Goal: Task Accomplishment & Management: Use online tool/utility

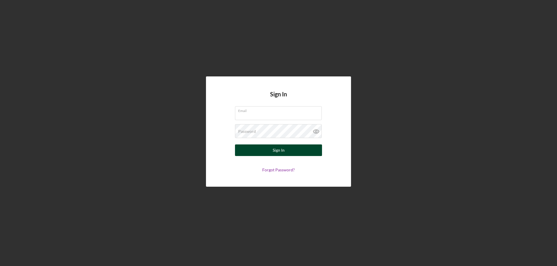
type input "[PERSON_NAME][EMAIL_ADDRESS][PERSON_NAME][DOMAIN_NAME]"
click at [280, 153] on div "Sign In" at bounding box center [278, 151] width 12 height 12
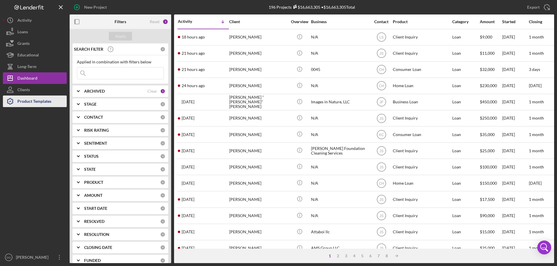
click at [26, 100] on div "Product Templates" at bounding box center [34, 102] width 34 height 13
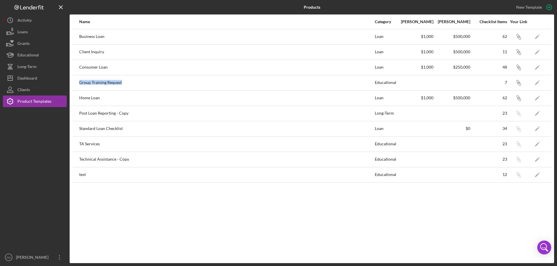
drag, startPoint x: 79, startPoint y: 83, endPoint x: 121, endPoint y: 84, distance: 42.3
click at [121, 84] on tr "Group Training Request Educational 7 Icon/Link Icon/Edit" at bounding box center [311, 82] width 478 height 15
click at [533, 38] on icon "Icon/Edit" at bounding box center [536, 36] width 13 height 13
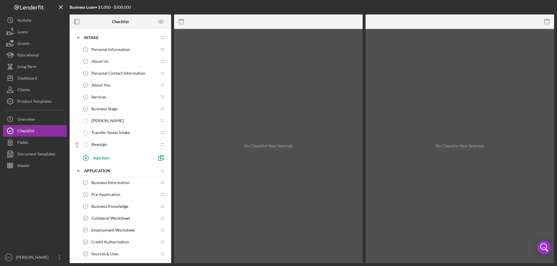
click at [109, 49] on span "Personal Information" at bounding box center [110, 49] width 39 height 5
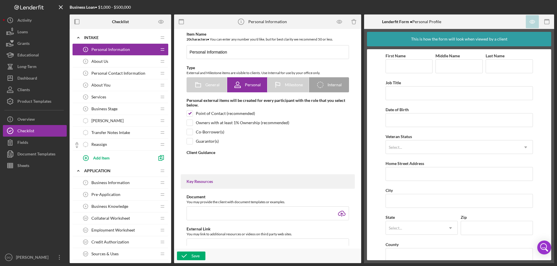
type textarea "<div>Please tell us about yourself so we can better help you.</div> <div>&nbsp;…"
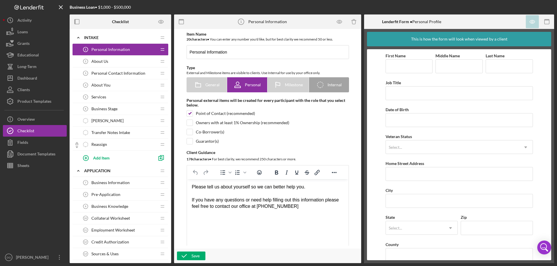
click at [106, 63] on span "About Us" at bounding box center [99, 61] width 17 height 5
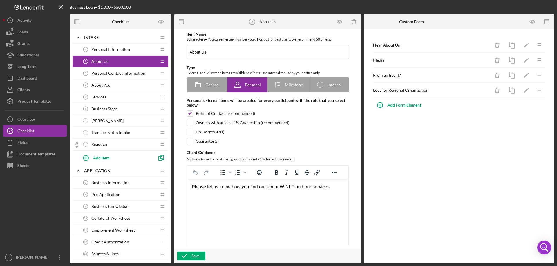
click at [100, 52] on span "Personal Information" at bounding box center [110, 49] width 39 height 5
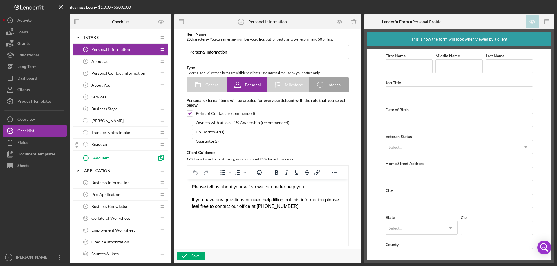
click at [97, 62] on span "About Us" at bounding box center [99, 61] width 17 height 5
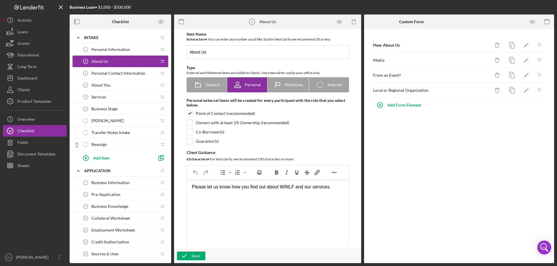
click at [97, 73] on span "Personal Contact Information" at bounding box center [118, 73] width 54 height 5
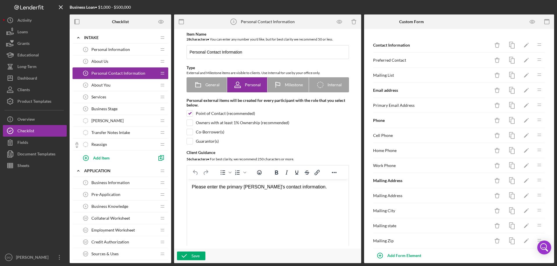
click at [98, 89] on div "About You 4 About You" at bounding box center [118, 85] width 77 height 12
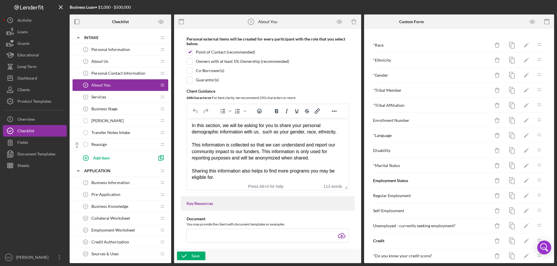
scroll to position [29, 0]
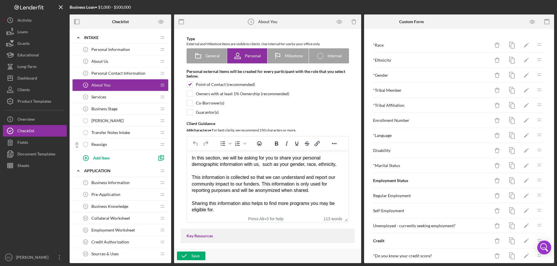
click at [28, 7] on icon "Logo-Reversed Created with Sketch." at bounding box center [29, 7] width 52 height 5
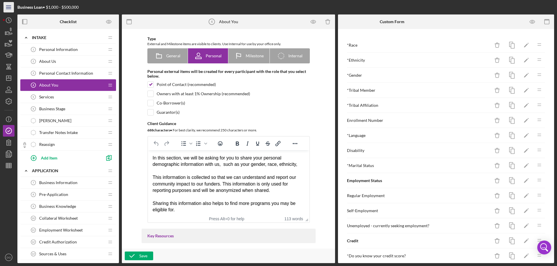
click at [12, 8] on icon "Icon/Menu" at bounding box center [8, 7] width 13 height 13
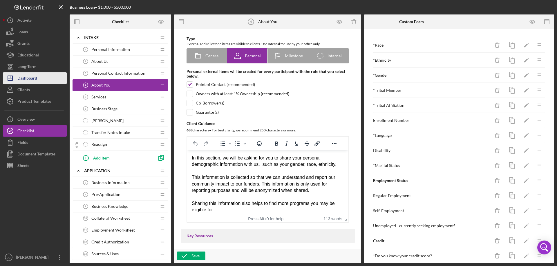
click at [33, 78] on div "Dashboard" at bounding box center [27, 78] width 20 height 13
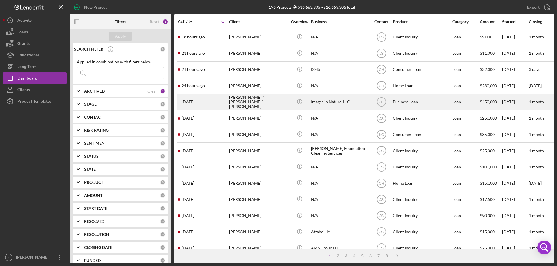
click at [193, 102] on time "[DATE]" at bounding box center [187, 102] width 13 height 5
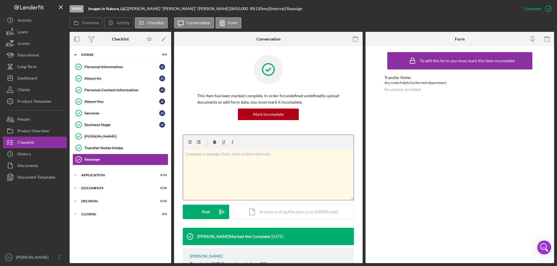
click at [270, 163] on div "v Color teal Color pink Remove color Add row above Add row below Add column bef…" at bounding box center [268, 175] width 170 height 51
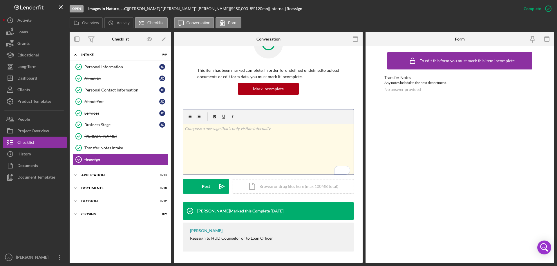
scroll to position [24, 0]
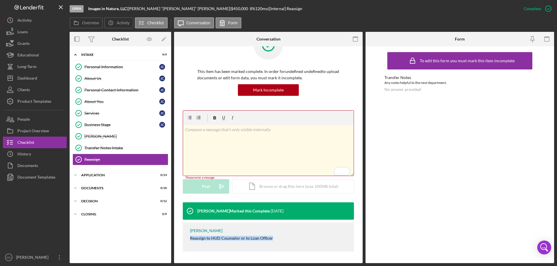
drag, startPoint x: 274, startPoint y: 239, endPoint x: 178, endPoint y: 240, distance: 96.5
click at [178, 240] on div "This item has been marked complete. In order for undefined undefined to upload …" at bounding box center [268, 142] width 188 height 241
click at [74, 215] on icon "Icon/Expander" at bounding box center [76, 215] width 12 height 12
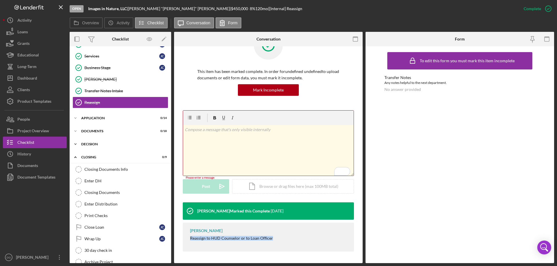
scroll to position [68, 0]
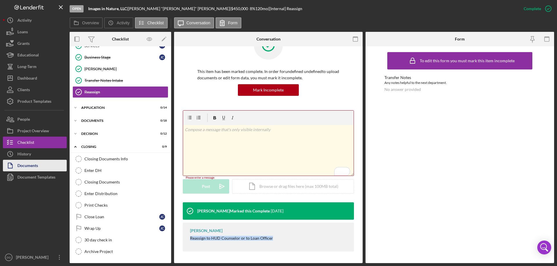
click at [29, 167] on div "Documents" at bounding box center [27, 166] width 21 height 13
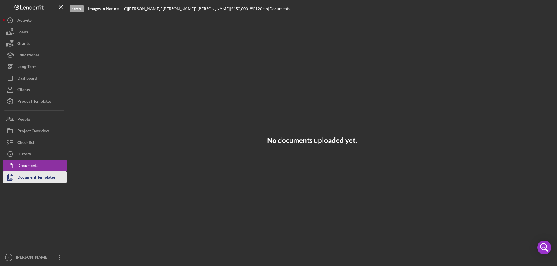
click at [30, 178] on div "Document Templates" at bounding box center [36, 178] width 38 height 13
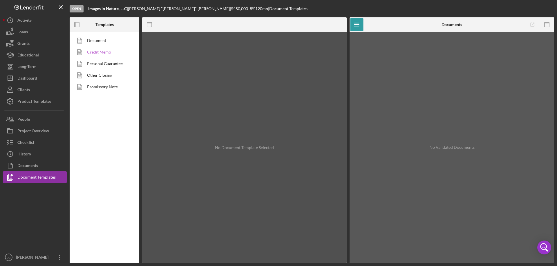
click at [99, 54] on link "Credit Memo" at bounding box center [102, 52] width 61 height 12
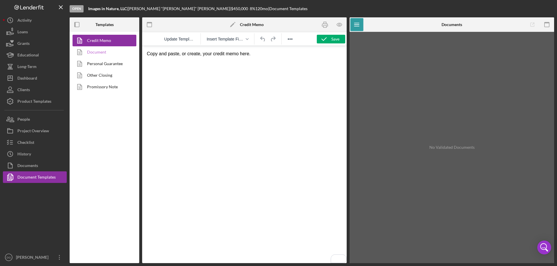
click at [93, 53] on link "Document" at bounding box center [102, 52] width 61 height 12
